Goal: Register for event/course

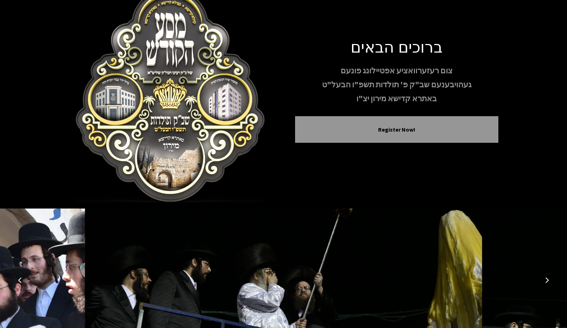
scroll to position [42, 0]
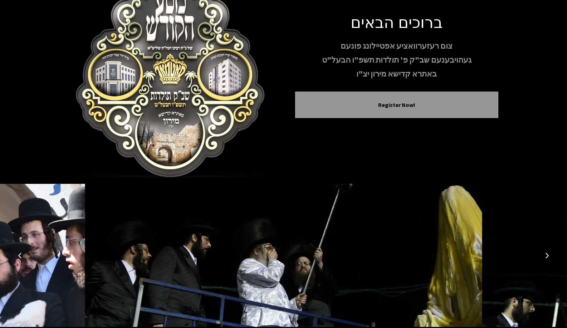
click at [17, 247] on button "Previous image" at bounding box center [19, 255] width 17 height 17
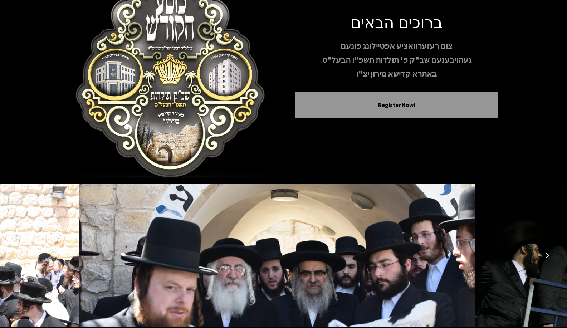
scroll to position [57, 0]
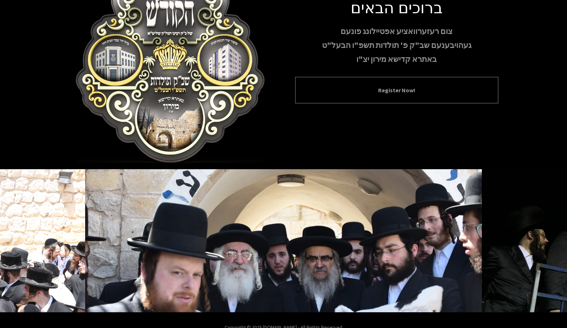
click at [349, 94] on button "Register Now!" at bounding box center [396, 90] width 185 height 9
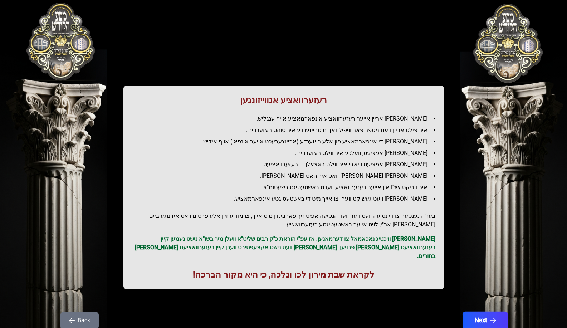
click at [501, 317] on button "Next" at bounding box center [484, 320] width 45 height 18
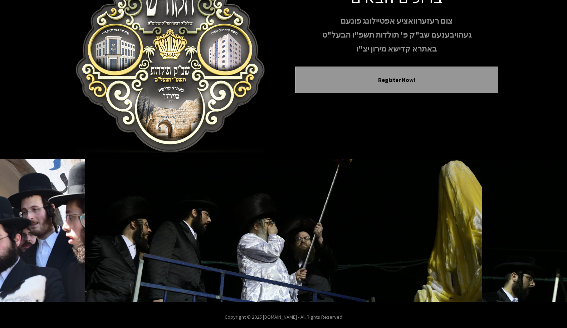
scroll to position [72, 0]
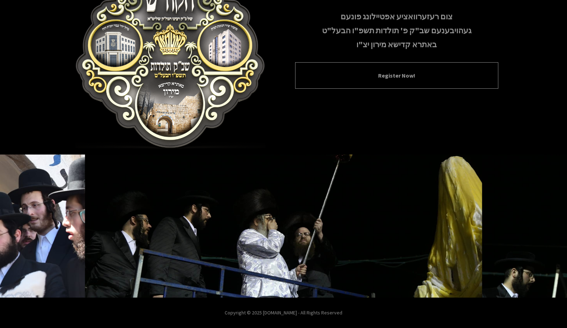
click at [368, 82] on div "Register Now!" at bounding box center [396, 75] width 203 height 26
